Goal: Find specific page/section: Find specific page/section

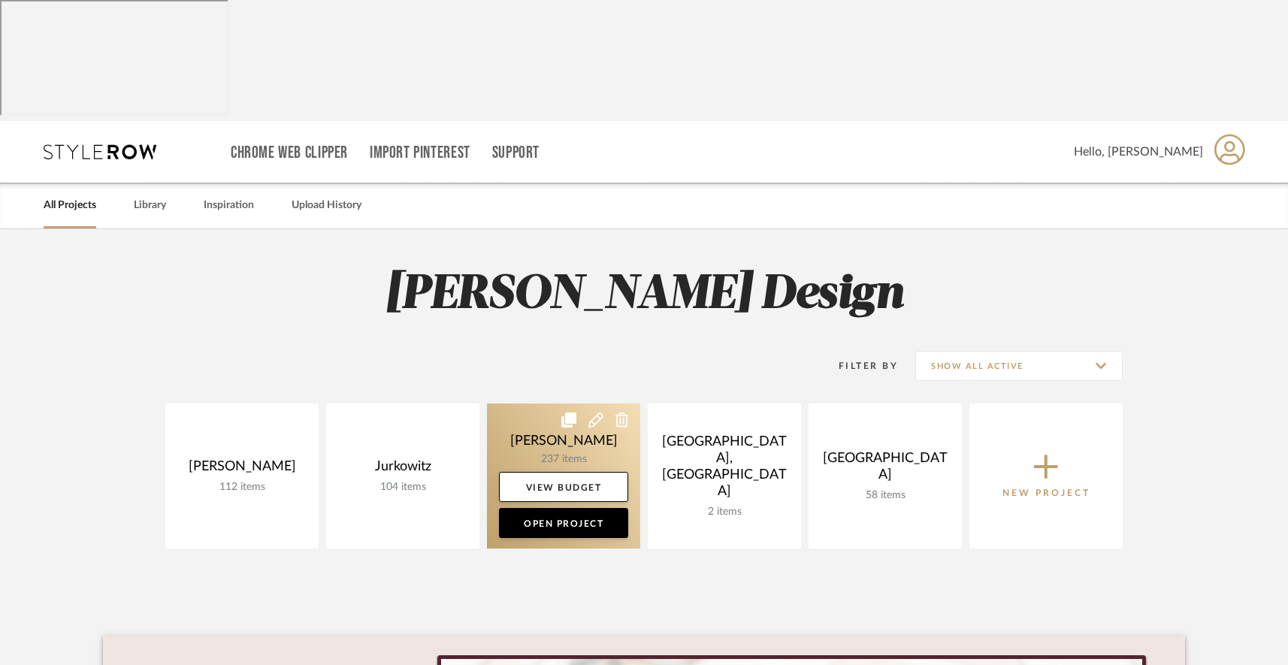
click at [531, 403] on link at bounding box center [563, 475] width 153 height 145
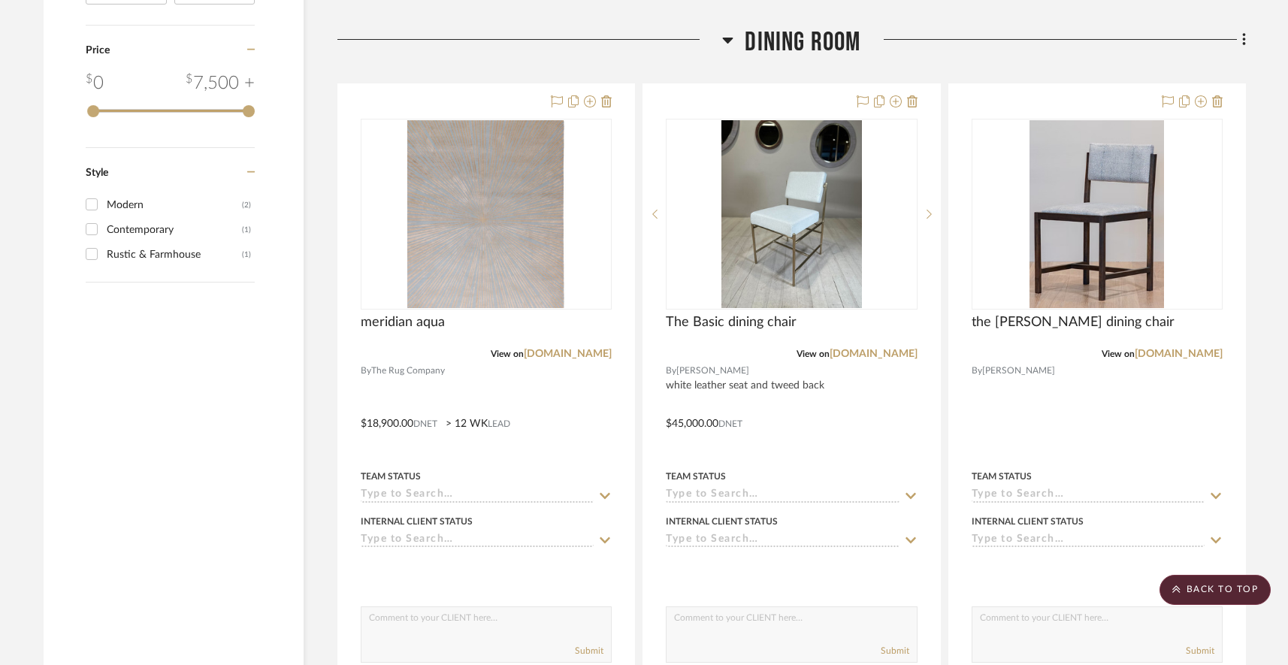
scroll to position [2688, 0]
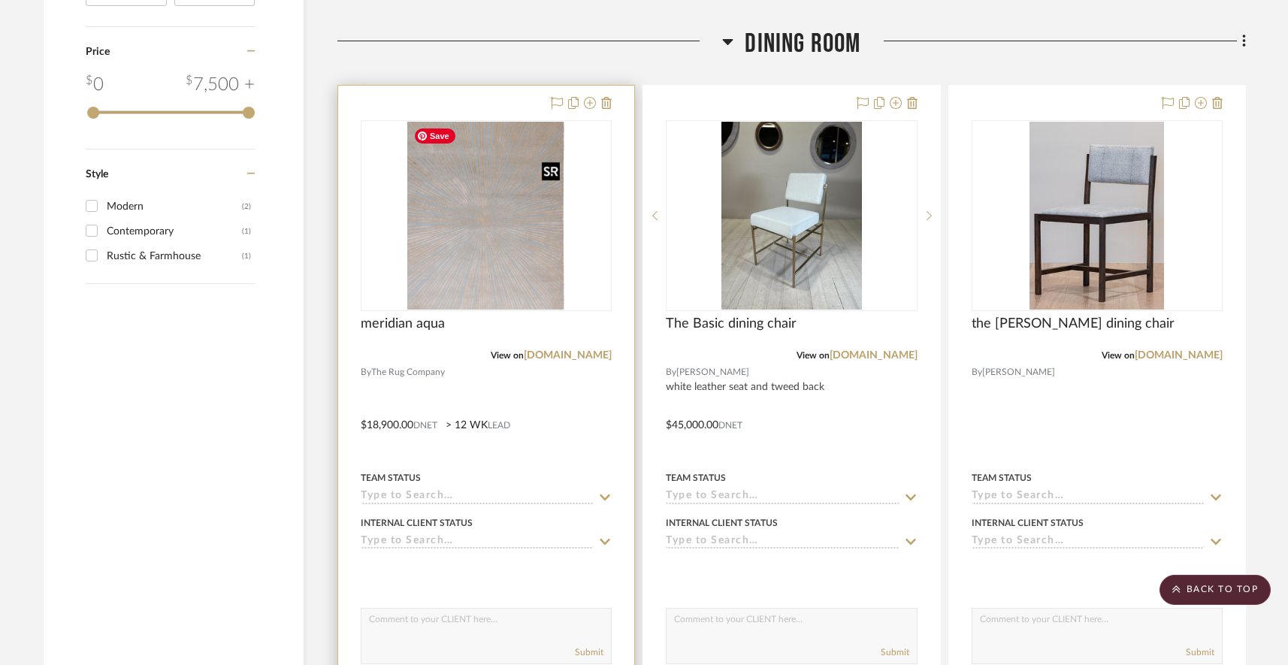
click at [504, 266] on img "0" at bounding box center [486, 216] width 159 height 188
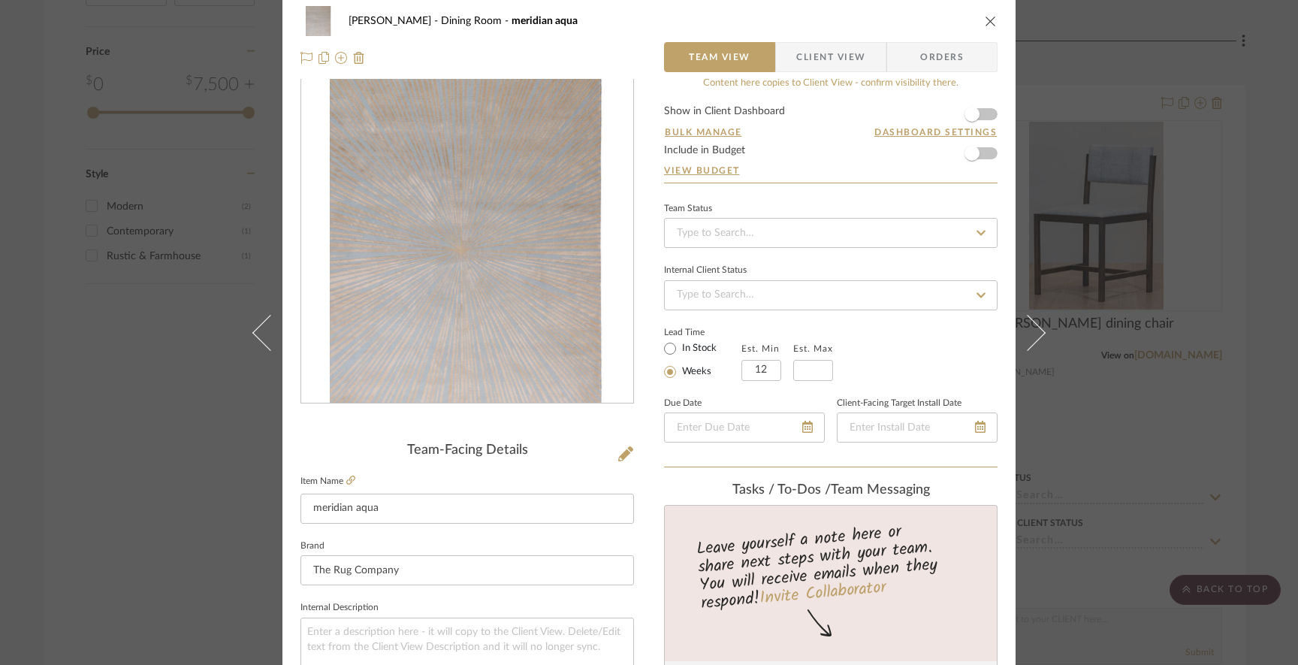
scroll to position [0, 0]
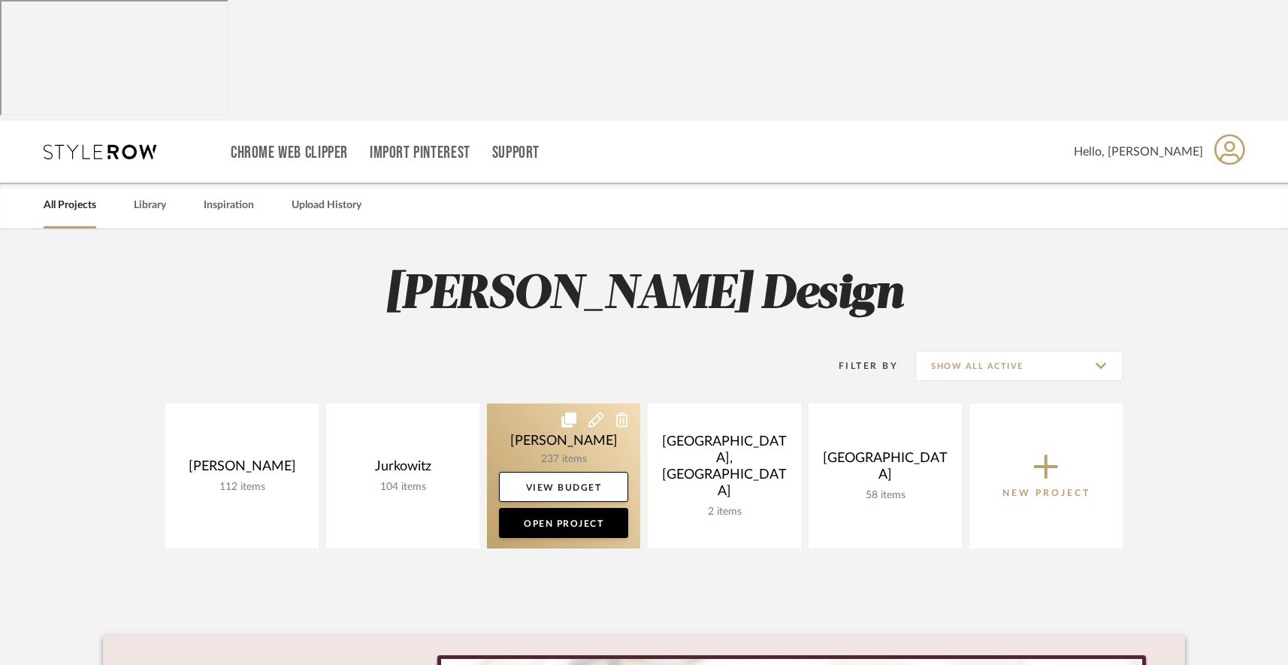
click at [526, 403] on link at bounding box center [563, 475] width 153 height 145
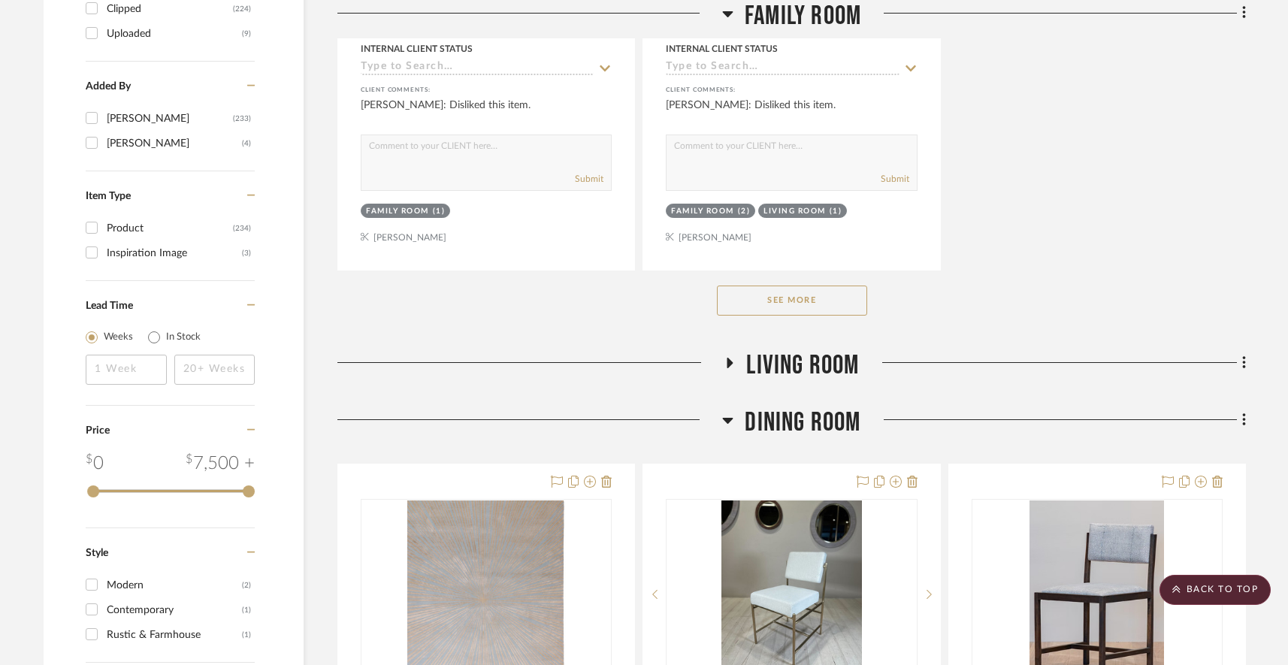
scroll to position [2310, 0]
click at [747, 287] on button "See More" at bounding box center [792, 300] width 150 height 30
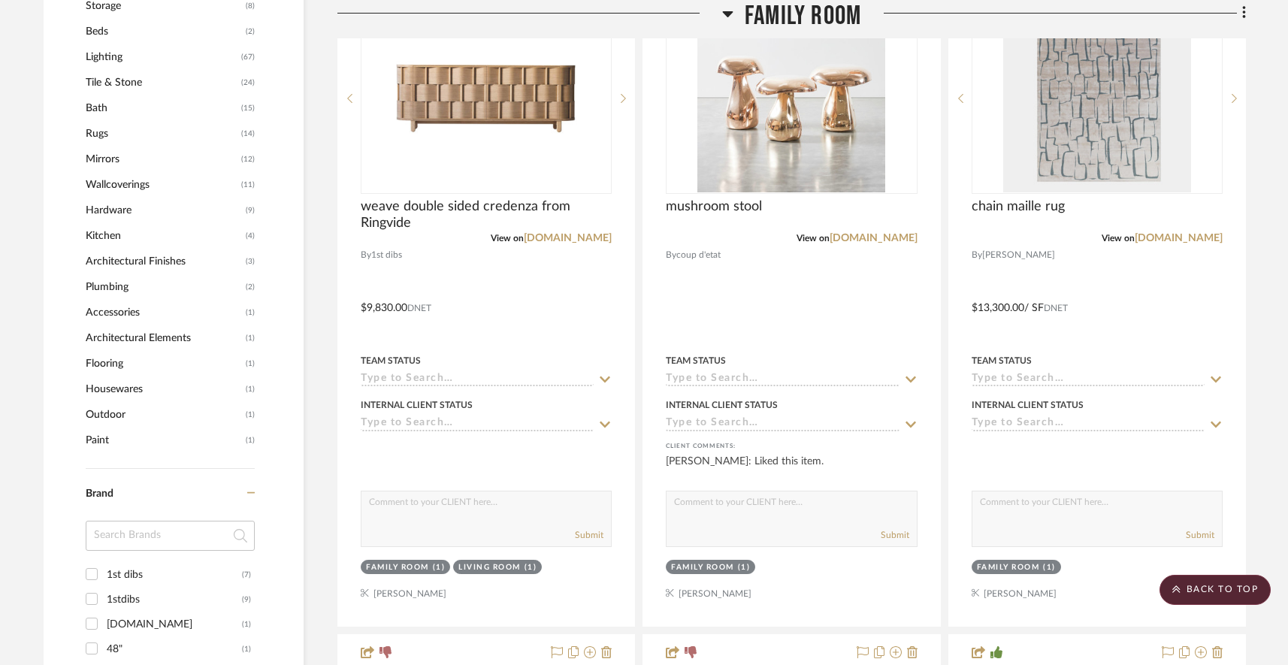
scroll to position [799, 0]
